Goal: Obtain resource: Download file/media

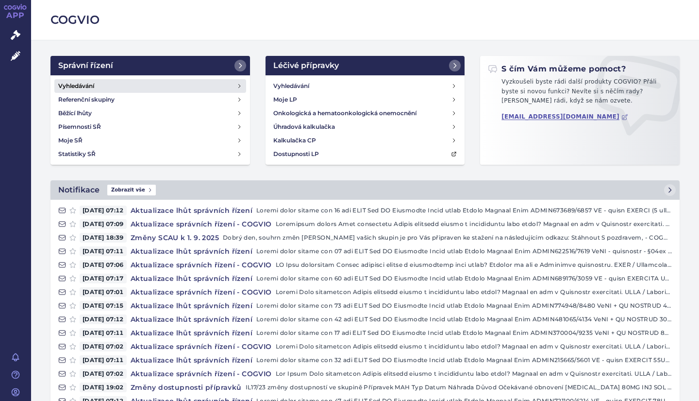
click at [103, 86] on link "Vyhledávání" at bounding box center [150, 86] width 192 height 14
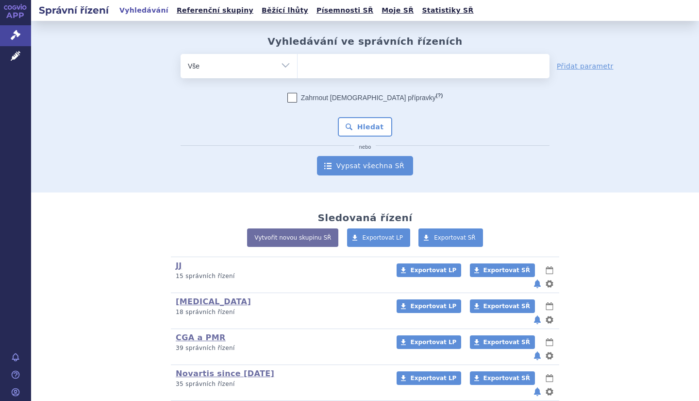
click at [365, 160] on link "Vypsat všechna SŘ" at bounding box center [365, 165] width 96 height 19
click at [372, 169] on link "Vypsat všechna SŘ" at bounding box center [365, 165] width 96 height 19
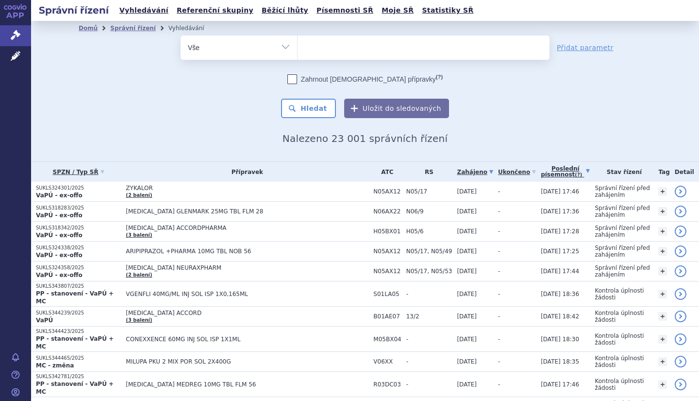
click at [555, 169] on link "Poslední písemnost (?)" at bounding box center [565, 172] width 49 height 20
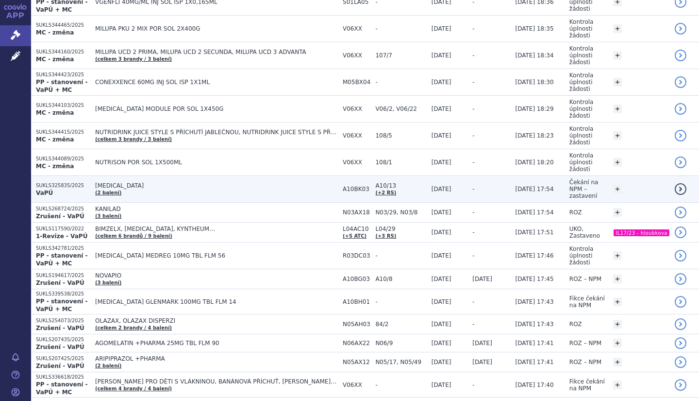
scroll to position [273, 0]
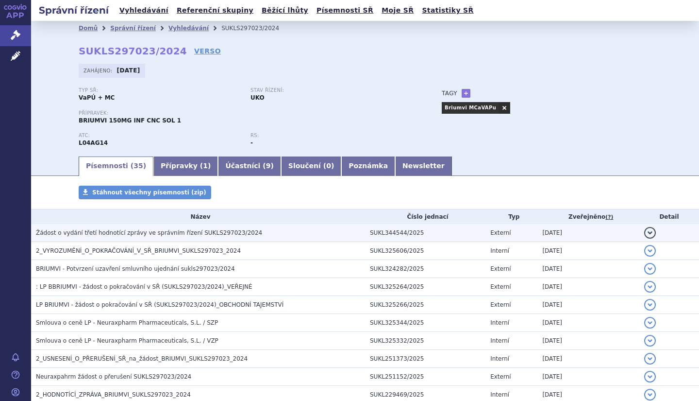
click at [200, 237] on h3 "Žádost o vydání třetí hodnotící zprávy ve správním řízení SUKLS297023/2024" at bounding box center [200, 233] width 329 height 10
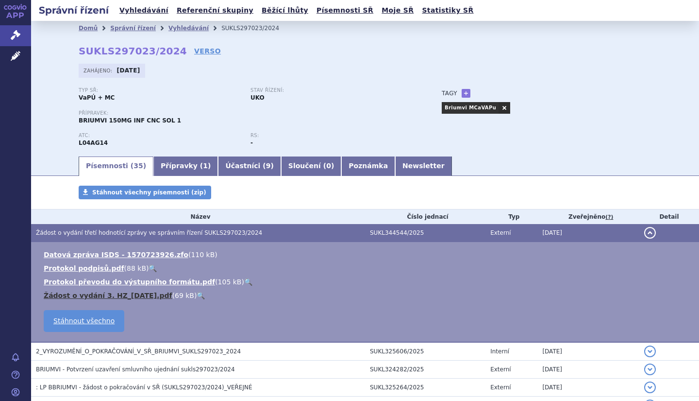
click at [145, 296] on link "Žádost o vydání 3. HZ_2025-08-28.pdf" at bounding box center [108, 295] width 129 height 8
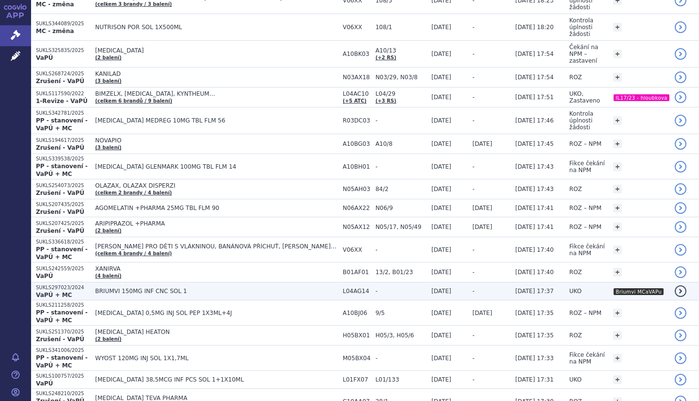
scroll to position [289, 0]
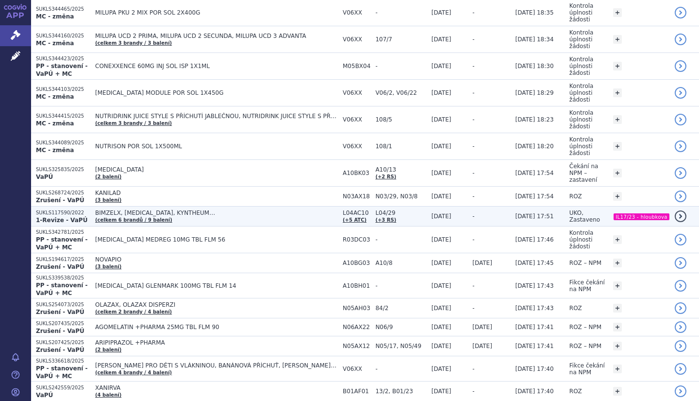
click at [290, 209] on span "BIMZELX, [MEDICAL_DATA], KYNTHEUM…" at bounding box center [216, 212] width 243 height 7
